Goal: Use online tool/utility: Utilize a website feature to perform a specific function

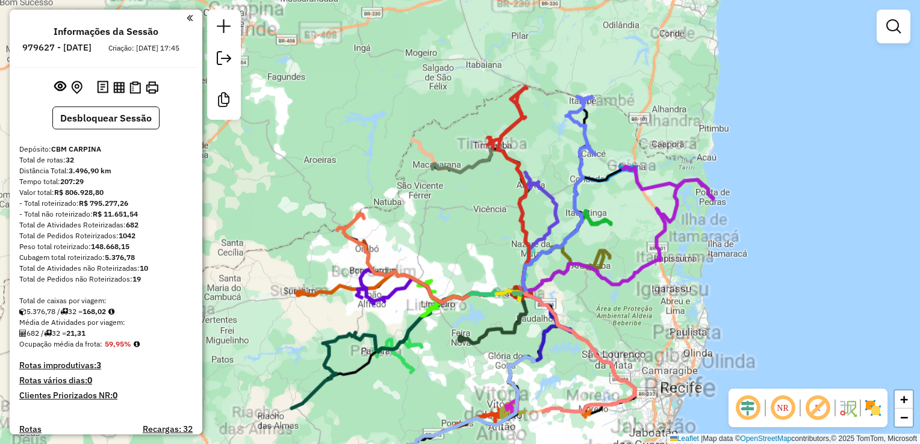
scroll to position [1973, 0]
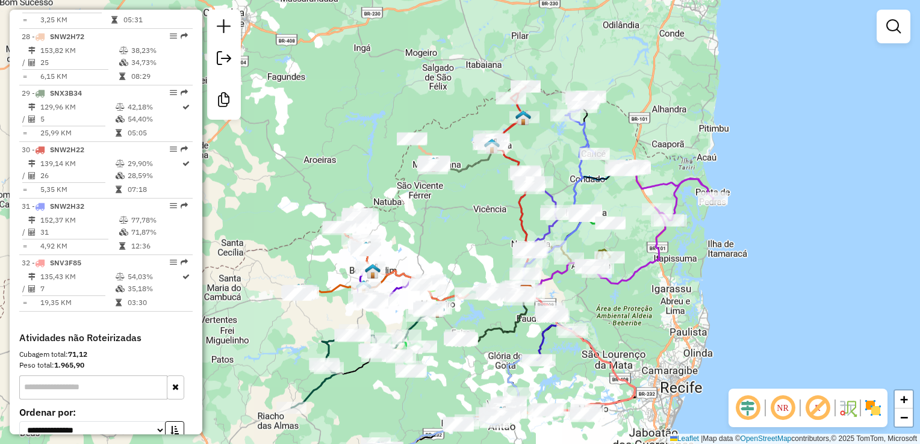
drag, startPoint x: 460, startPoint y: 245, endPoint x: 488, endPoint y: 70, distance: 176.9
click at [488, 71] on div "Janela de atendimento Grade de atendimento Capacidade Transportadoras Veículos …" at bounding box center [460, 222] width 920 height 444
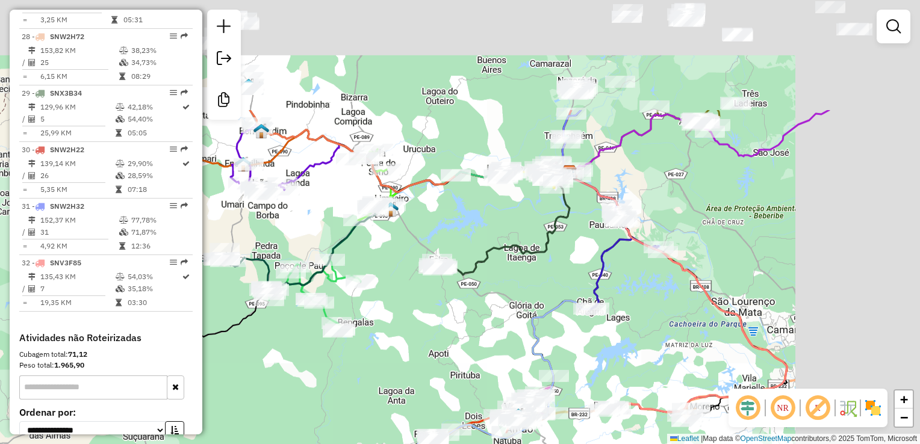
drag, startPoint x: 587, startPoint y: 204, endPoint x: 456, endPoint y: 285, distance: 154.4
click at [455, 349] on div "Janela de atendimento Grade de atendimento Capacidade Transportadoras Veículos …" at bounding box center [460, 222] width 920 height 444
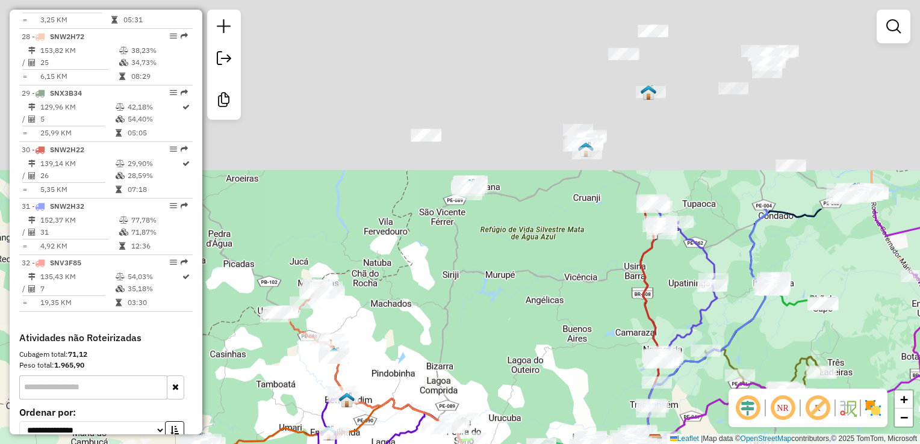
drag, startPoint x: 455, startPoint y: 104, endPoint x: 571, endPoint y: 351, distance: 273.2
click at [569, 372] on div "Janela de atendimento Grade de atendimento Capacidade Transportadoras Veículos …" at bounding box center [460, 222] width 920 height 444
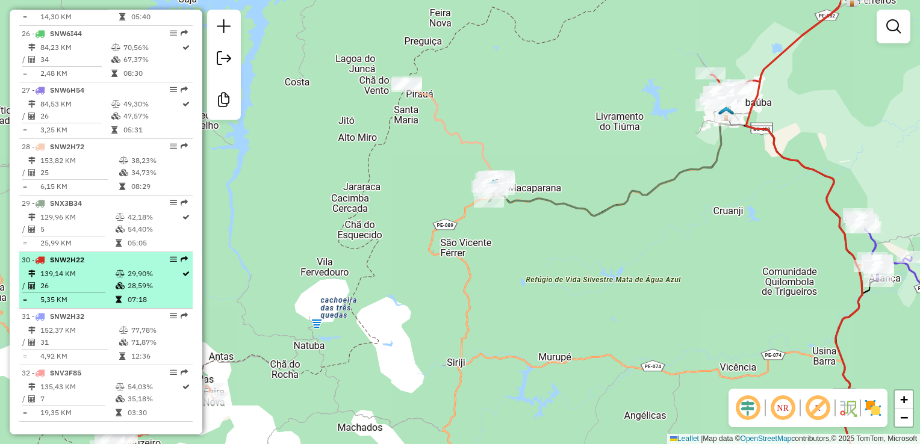
scroll to position [1853, 0]
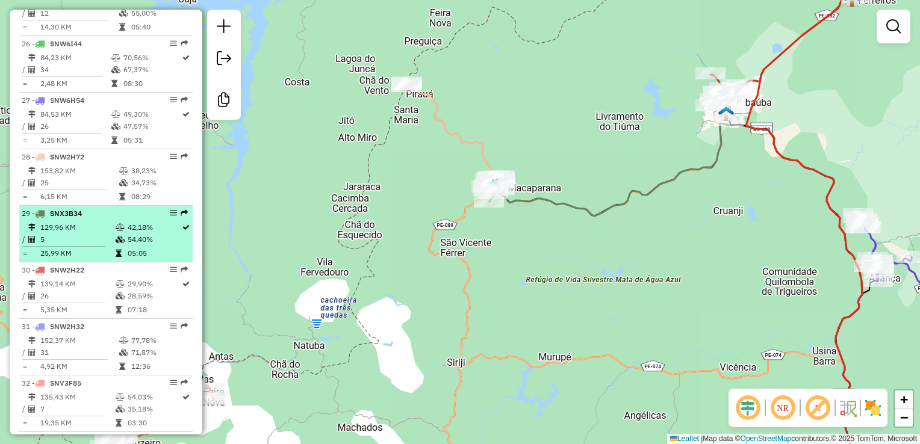
click at [73, 245] on td "5" at bounding box center [77, 240] width 75 height 12
select select "**********"
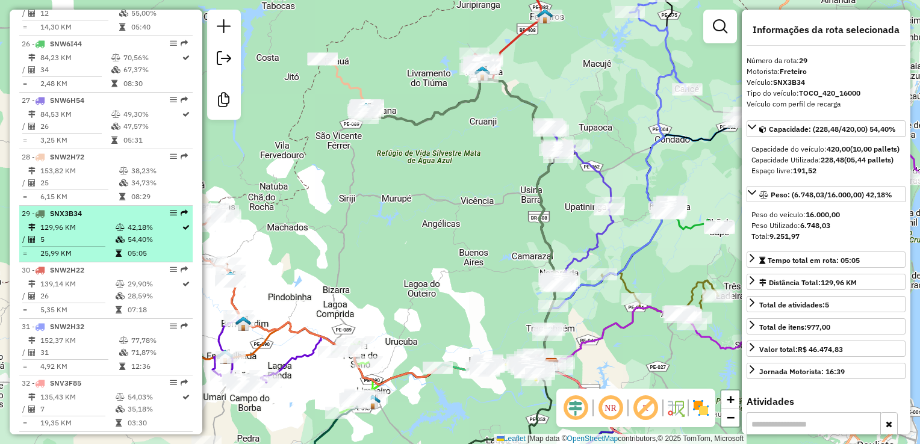
click at [73, 245] on td "5" at bounding box center [77, 240] width 75 height 12
drag, startPoint x: 169, startPoint y: 221, endPoint x: 164, endPoint y: 213, distance: 9.2
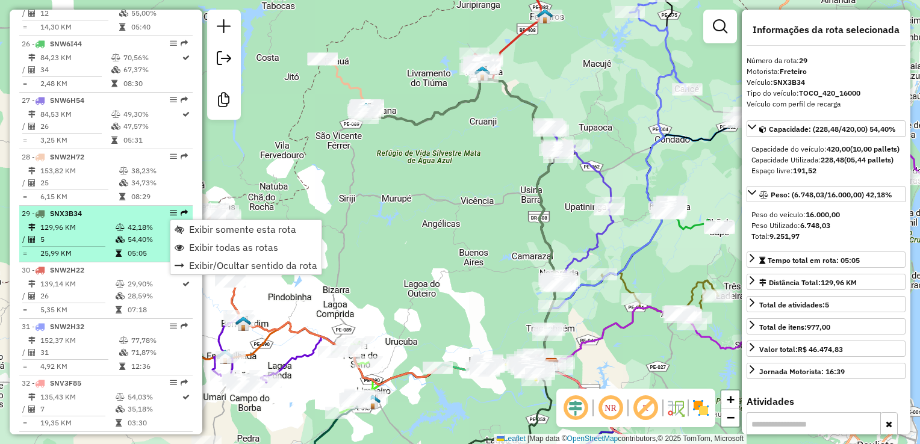
click at [75, 246] on td "5" at bounding box center [77, 240] width 75 height 12
click at [59, 231] on td "129,96 KM" at bounding box center [77, 228] width 75 height 12
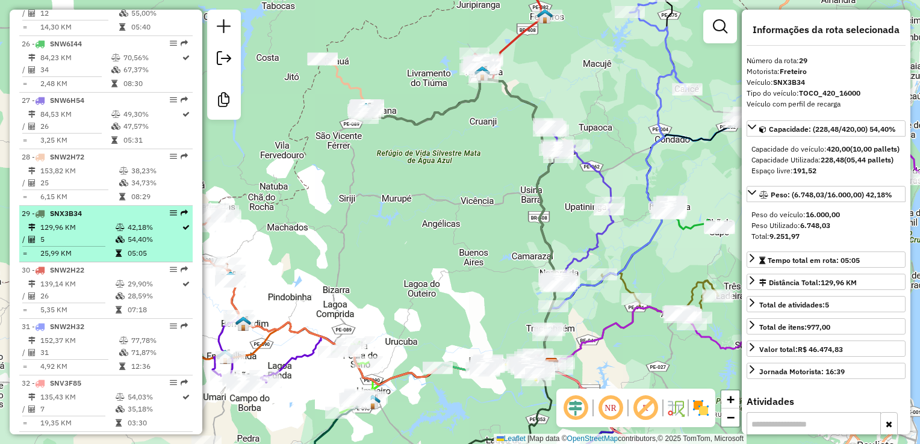
click at [73, 232] on td "129,96 KM" at bounding box center [77, 228] width 75 height 12
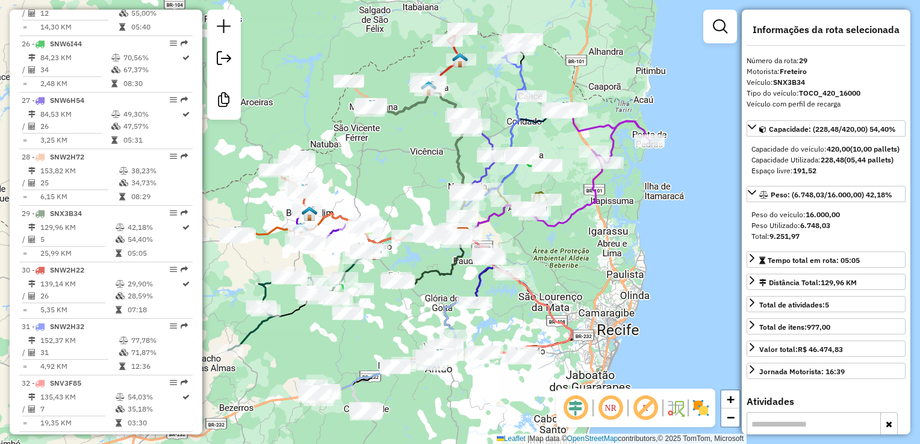
drag, startPoint x: 520, startPoint y: 143, endPoint x: 411, endPoint y: 165, distance: 111.1
click at [411, 166] on div "Janela de atendimento Grade de atendimento Capacidade Transportadoras Veículos …" at bounding box center [460, 222] width 920 height 444
